Goal: Task Accomplishment & Management: Complete application form

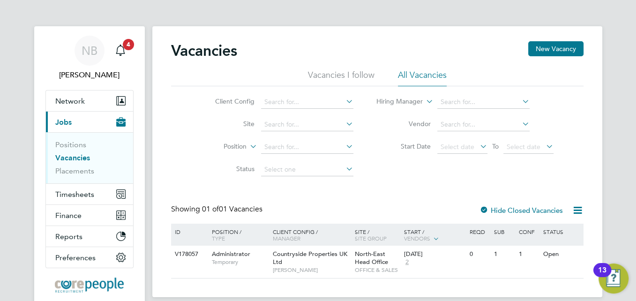
click at [605, 271] on div "13" at bounding box center [602, 276] width 8 height 12
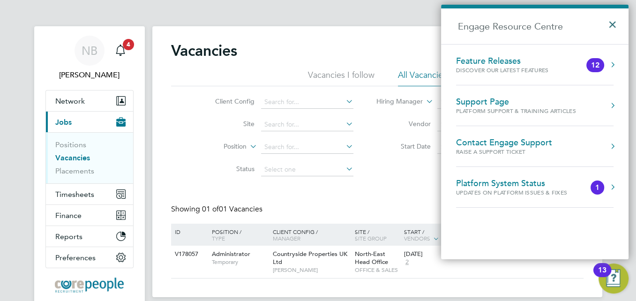
click at [614, 23] on button "×" at bounding box center [615, 21] width 14 height 21
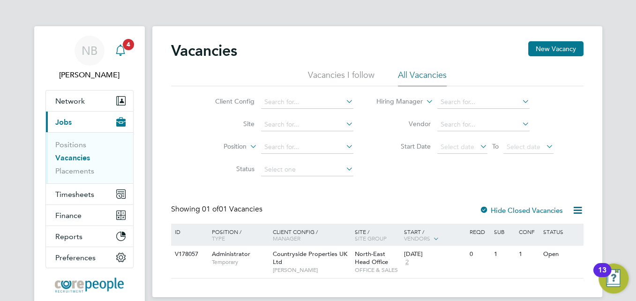
click at [121, 51] on icon "Main navigation" at bounding box center [120, 50] width 11 height 11
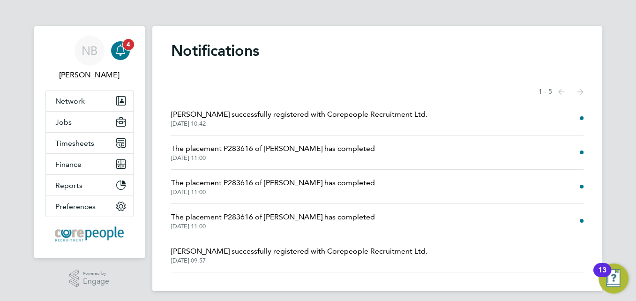
click at [121, 51] on icon "Main navigation" at bounding box center [120, 50] width 11 height 11
click at [579, 117] on li "[PERSON_NAME] successfully registered with Corepeople Recruitment Ltd. [DATE] 1…" at bounding box center [377, 118] width 412 height 34
click at [250, 118] on span "[PERSON_NAME] successfully registered with Corepeople Recruitment Ltd." at bounding box center [299, 114] width 256 height 11
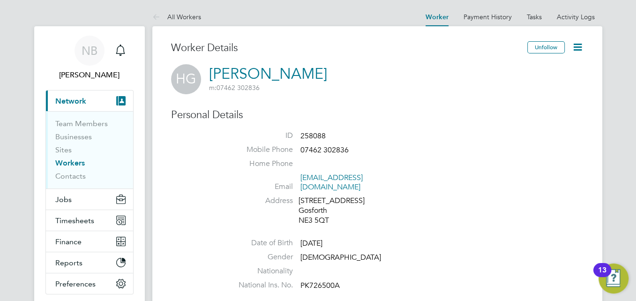
click at [597, 268] on div "13" at bounding box center [602, 270] width 18 height 14
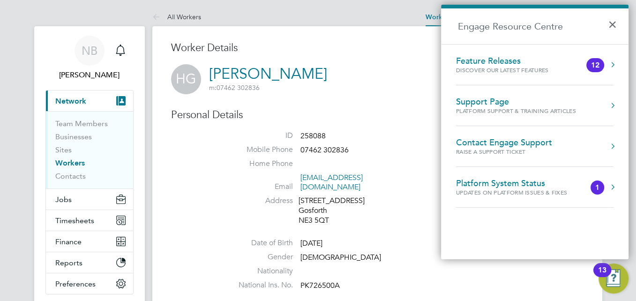
click at [611, 104] on button "Engage Resource Centre" at bounding box center [612, 105] width 9 height 9
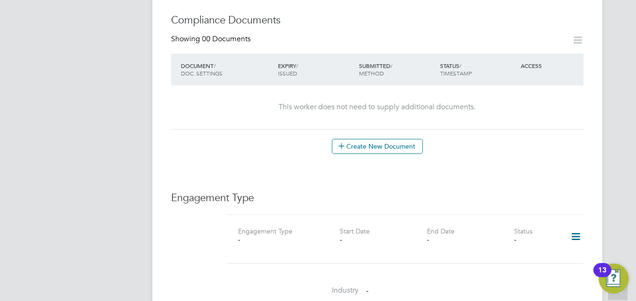
scroll to position [515, 0]
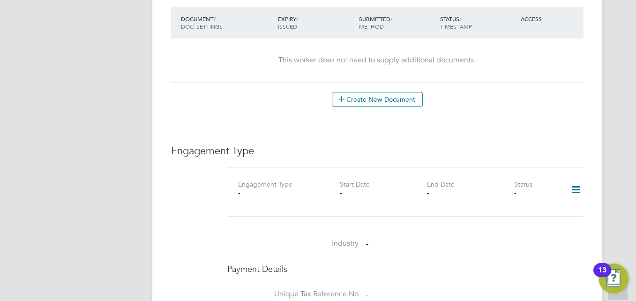
click at [240, 188] on div "-" at bounding box center [281, 192] width 87 height 8
click at [576, 179] on icon at bounding box center [575, 190] width 16 height 22
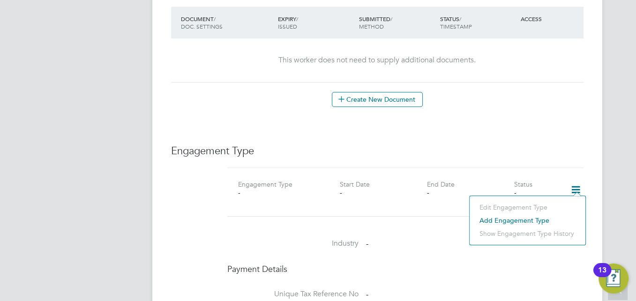
click at [539, 218] on li "Add Engagement Type" at bounding box center [527, 220] width 106 height 13
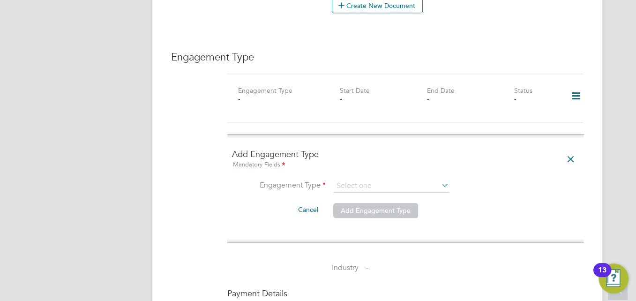
scroll to position [656, 0]
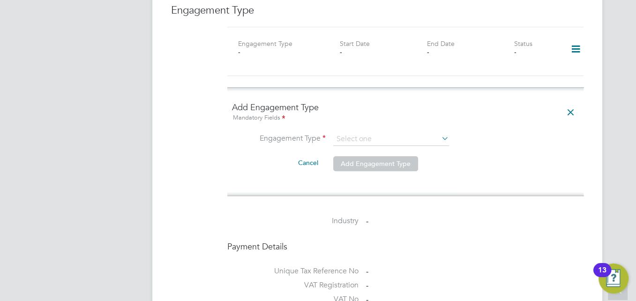
click at [439, 132] on icon at bounding box center [439, 138] width 0 height 13
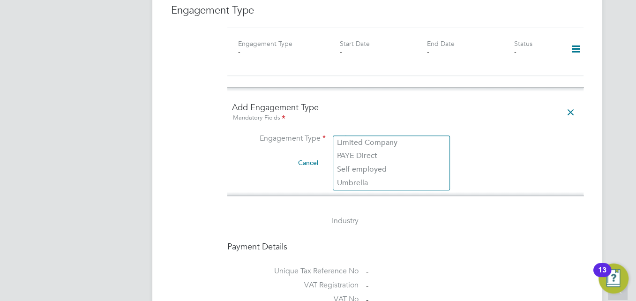
click at [372, 133] on input at bounding box center [391, 139] width 116 height 13
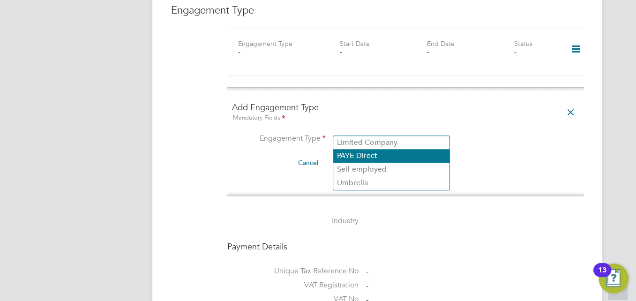
click at [351, 150] on li "PAYE Direct" at bounding box center [391, 156] width 116 height 14
type input "PAYE Direct"
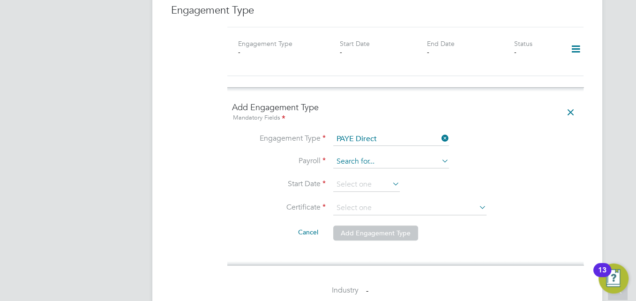
click at [351, 155] on input at bounding box center [391, 161] width 116 height 13
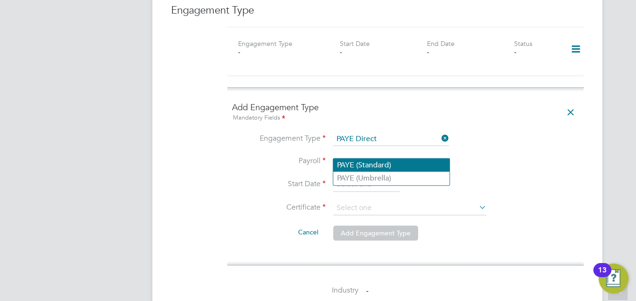
click at [357, 160] on li "PAYE (Standard)" at bounding box center [391, 165] width 116 height 14
type input "PAYE (Standard)"
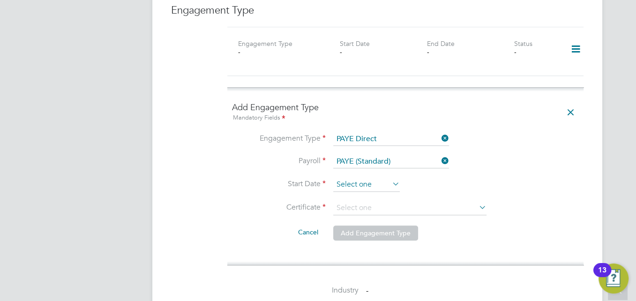
scroll to position [327, 0]
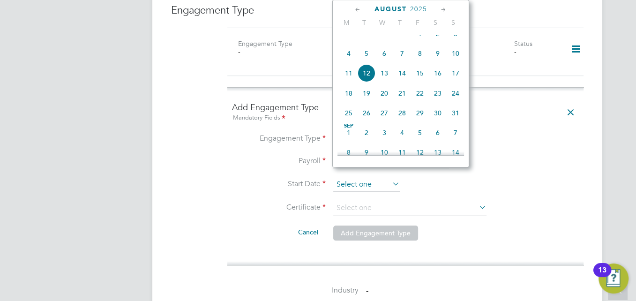
click at [349, 178] on input at bounding box center [366, 185] width 67 height 14
click at [385, 82] on span "13" at bounding box center [384, 73] width 18 height 18
type input "[DATE]"
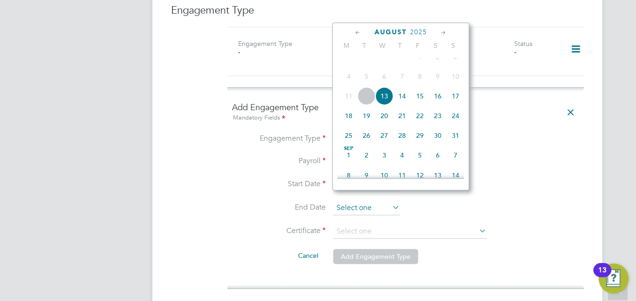
click at [361, 201] on input at bounding box center [366, 208] width 67 height 14
click at [444, 32] on icon at bounding box center [443, 33] width 9 height 10
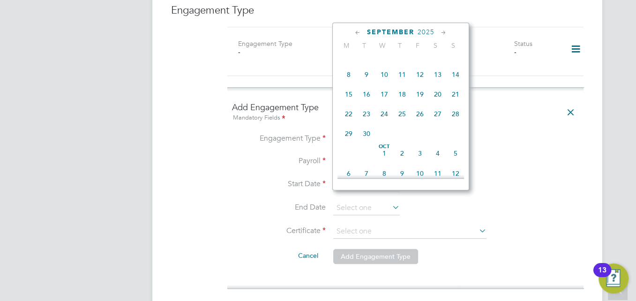
click at [422, 123] on span "26" at bounding box center [420, 114] width 18 height 18
type input "[DATE]"
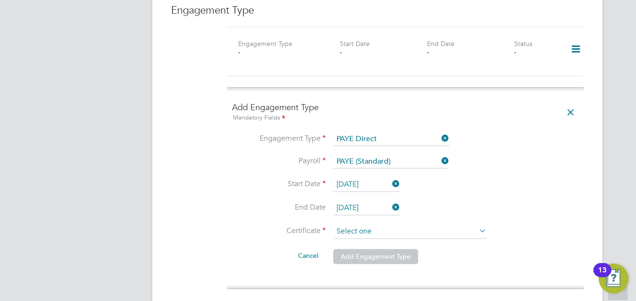
click at [353, 224] on input at bounding box center [409, 231] width 153 height 14
click at [353, 229] on li "Yes, worker has a P45 certificate" at bounding box center [410, 232] width 154 height 12
type input "Yes, worker has a P45 certificate"
click at [351, 224] on input at bounding box center [409, 231] width 153 height 14
click at [351, 242] on li "No, worker doesn't have a P45 certificate" at bounding box center [410, 244] width 154 height 12
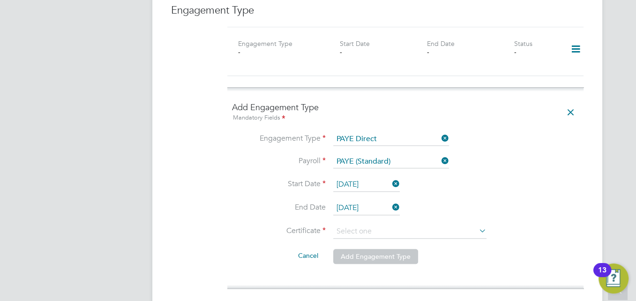
type input "No, worker doesn't have a P45 certificate"
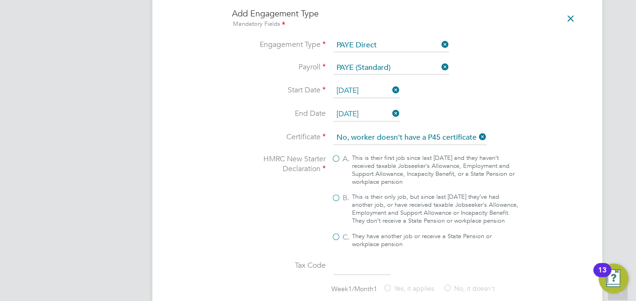
scroll to position [796, 0]
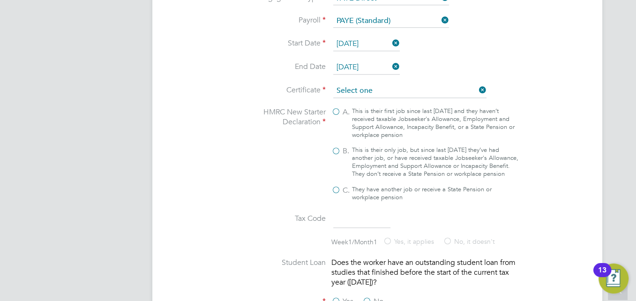
click at [379, 84] on input at bounding box center [409, 91] width 153 height 14
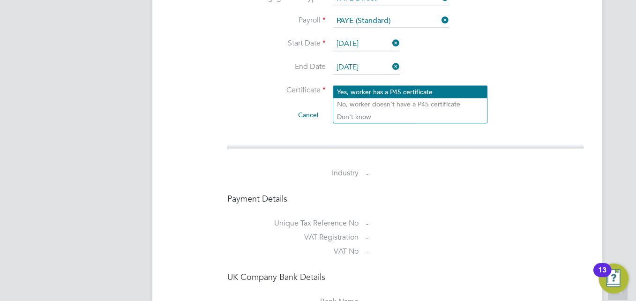
click at [375, 90] on li "Yes, worker has a P45 certificate" at bounding box center [410, 92] width 154 height 12
type input "Yes, worker has a P45 certificate"
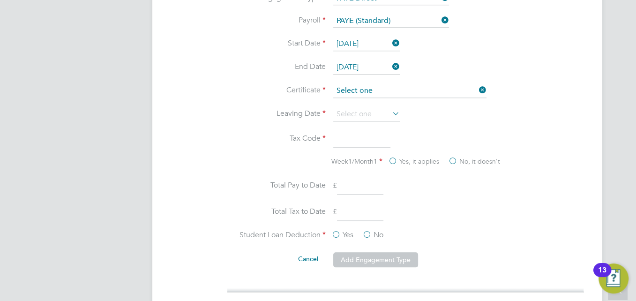
click at [343, 84] on input at bounding box center [409, 91] width 153 height 14
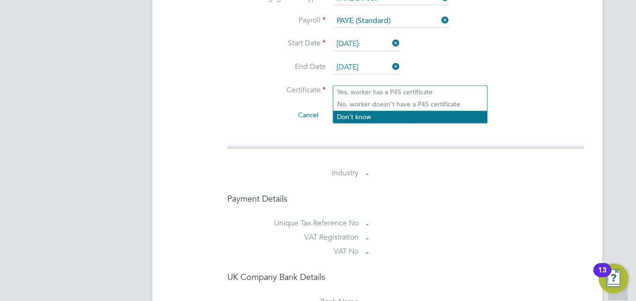
click at [346, 112] on li "Don't know" at bounding box center [410, 117] width 154 height 12
type input "Don't know"
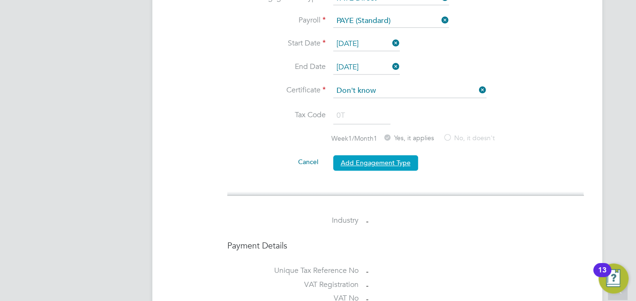
click at [349, 155] on button "Add Engagement Type" at bounding box center [375, 162] width 85 height 15
